Goal: Task Accomplishment & Management: Use online tool/utility

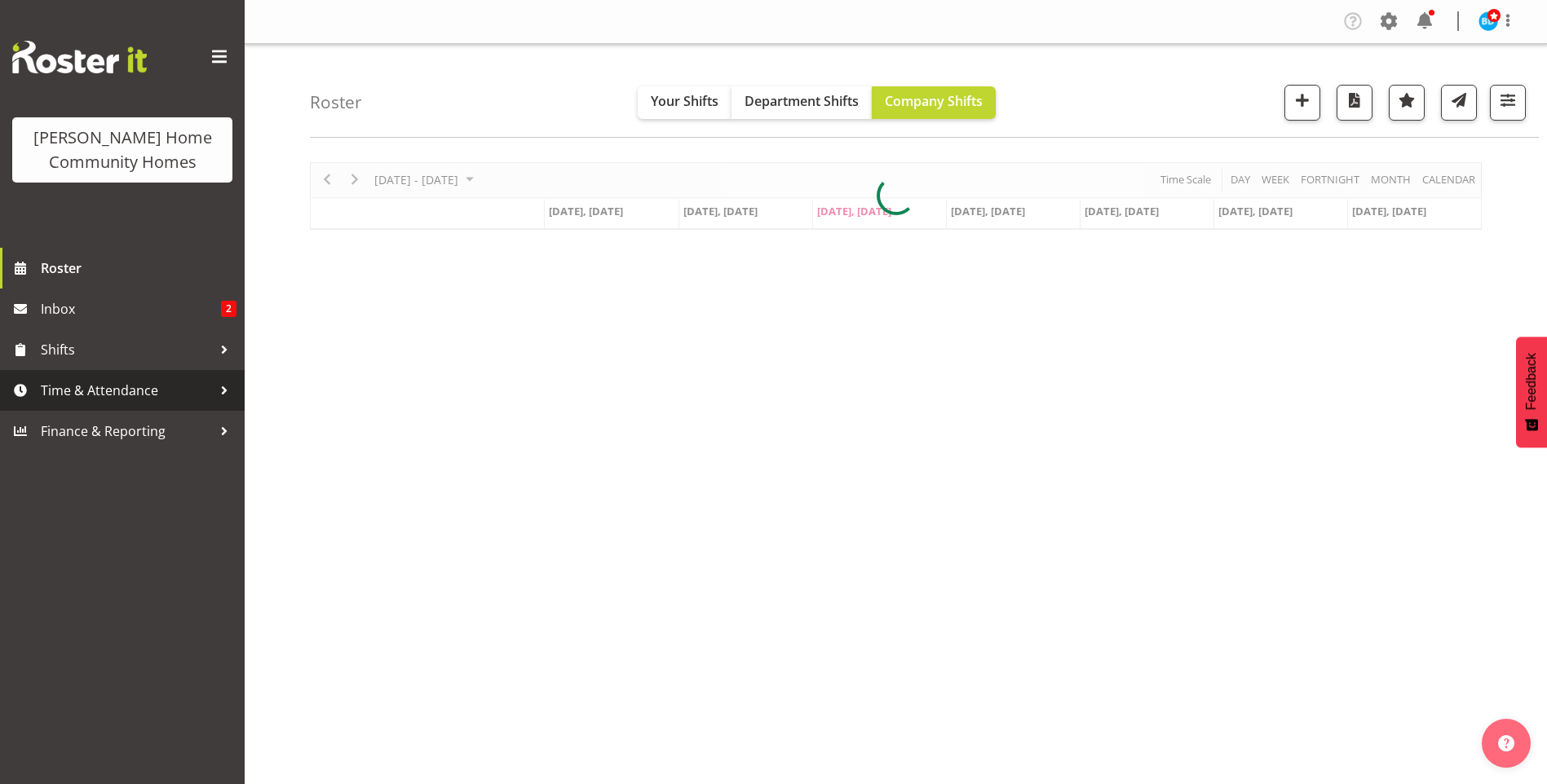
click at [82, 388] on span "Time & Attendance" at bounding box center [126, 390] width 171 height 24
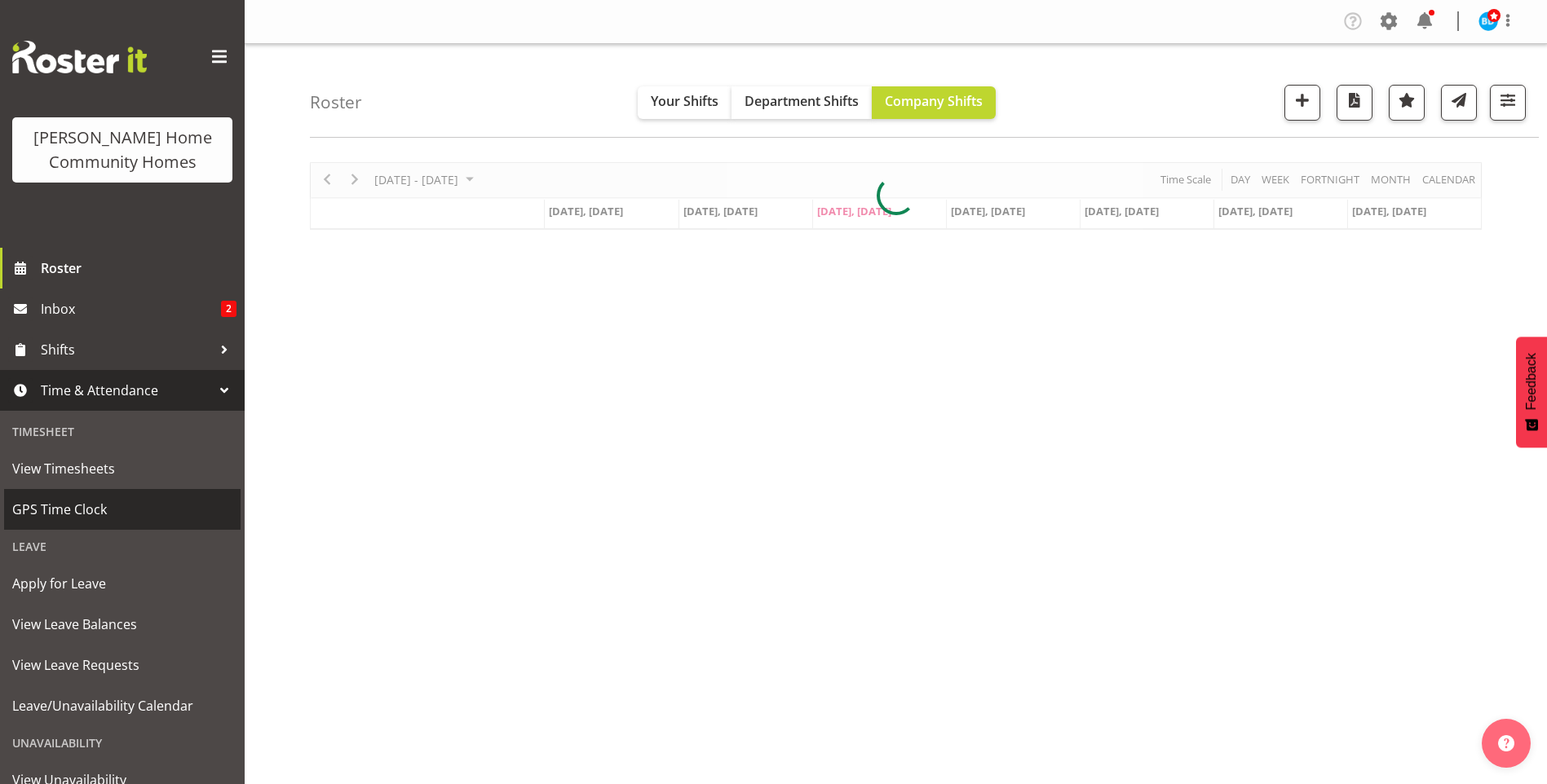
click at [69, 499] on span "GPS Time Clock" at bounding box center [121, 509] width 220 height 24
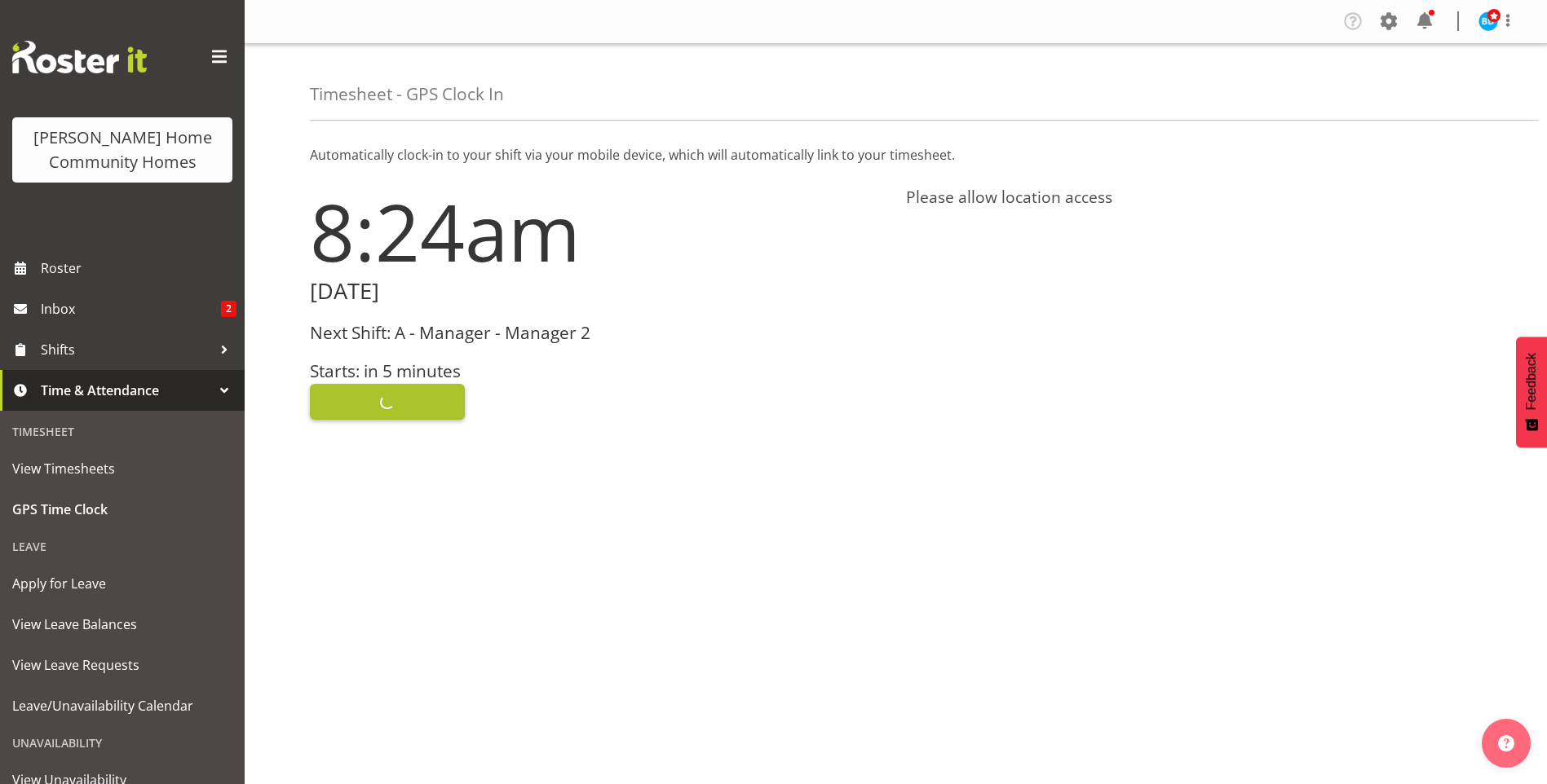
click at [386, 402] on div "Clock In" at bounding box center [597, 400] width 577 height 39
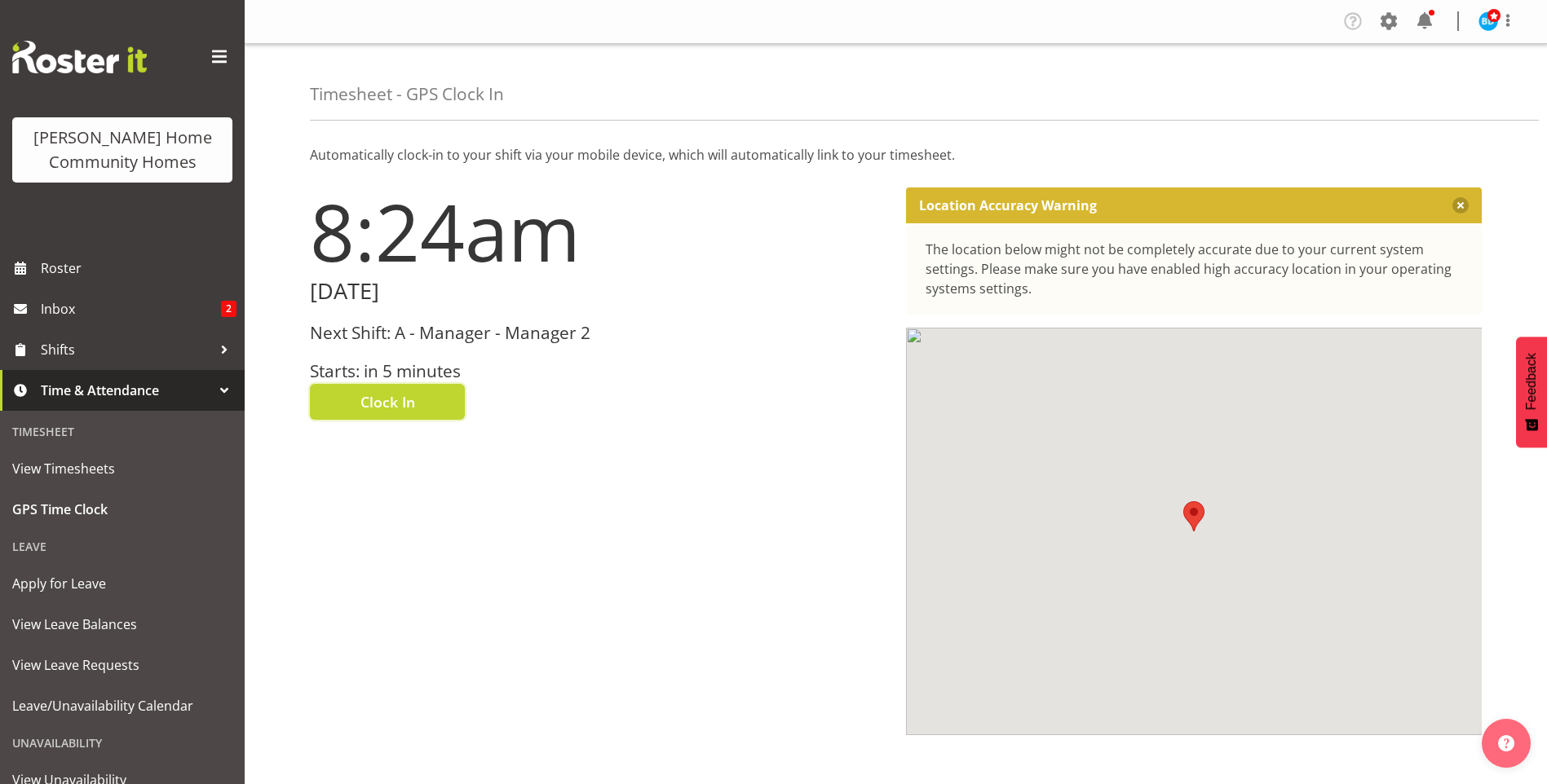
click at [392, 400] on span "Clock In" at bounding box center [388, 402] width 55 height 22
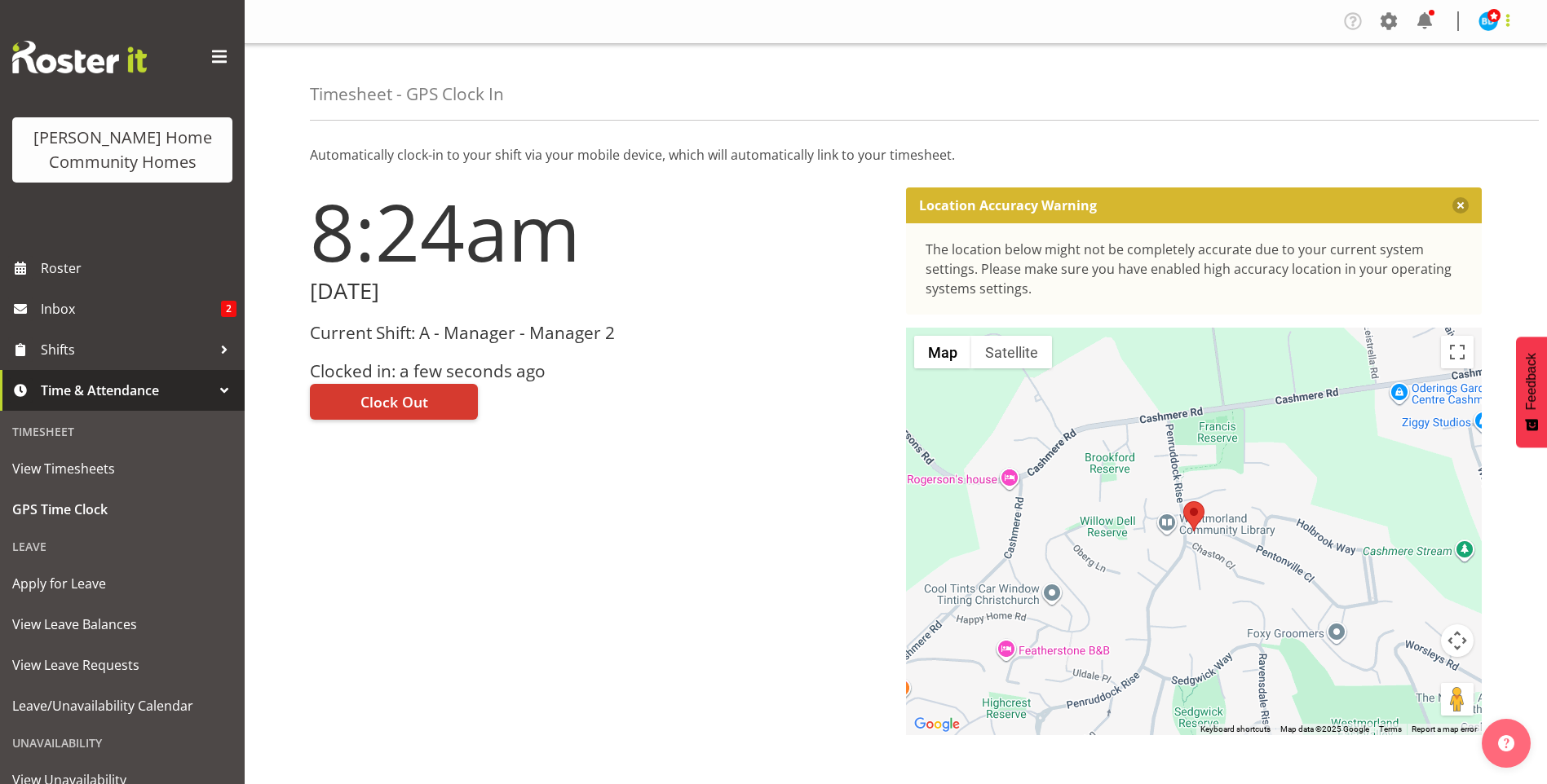
click at [1506, 23] on span at bounding box center [1508, 21] width 20 height 20
click at [1401, 84] on link "Log Out" at bounding box center [1439, 85] width 157 height 29
